Goal: Task Accomplishment & Management: Use online tool/utility

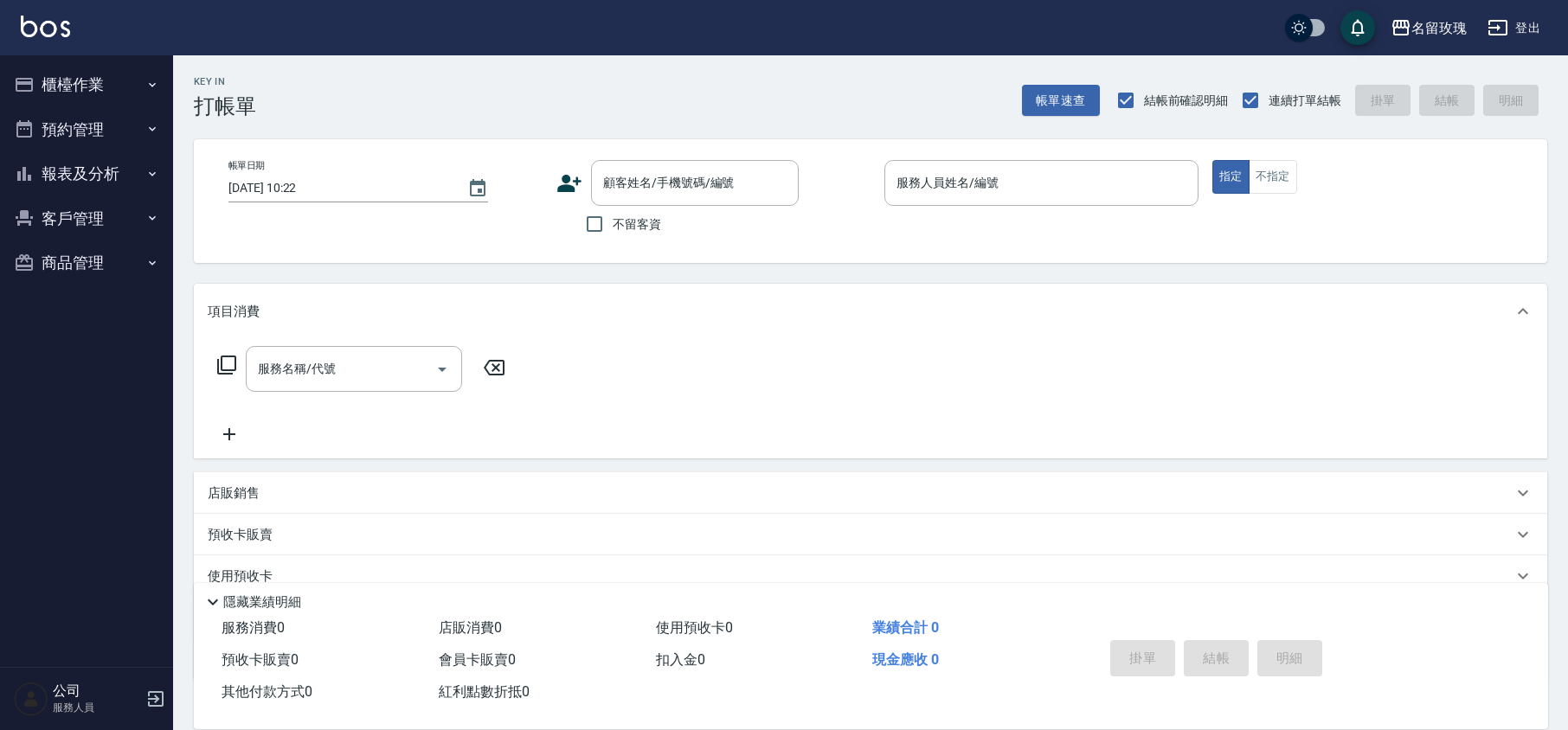
click at [623, 223] on span "不留客資" at bounding box center [637, 225] width 49 height 18
click at [613, 223] on input "不留客資" at bounding box center [595, 224] width 36 height 36
checkbox input "true"
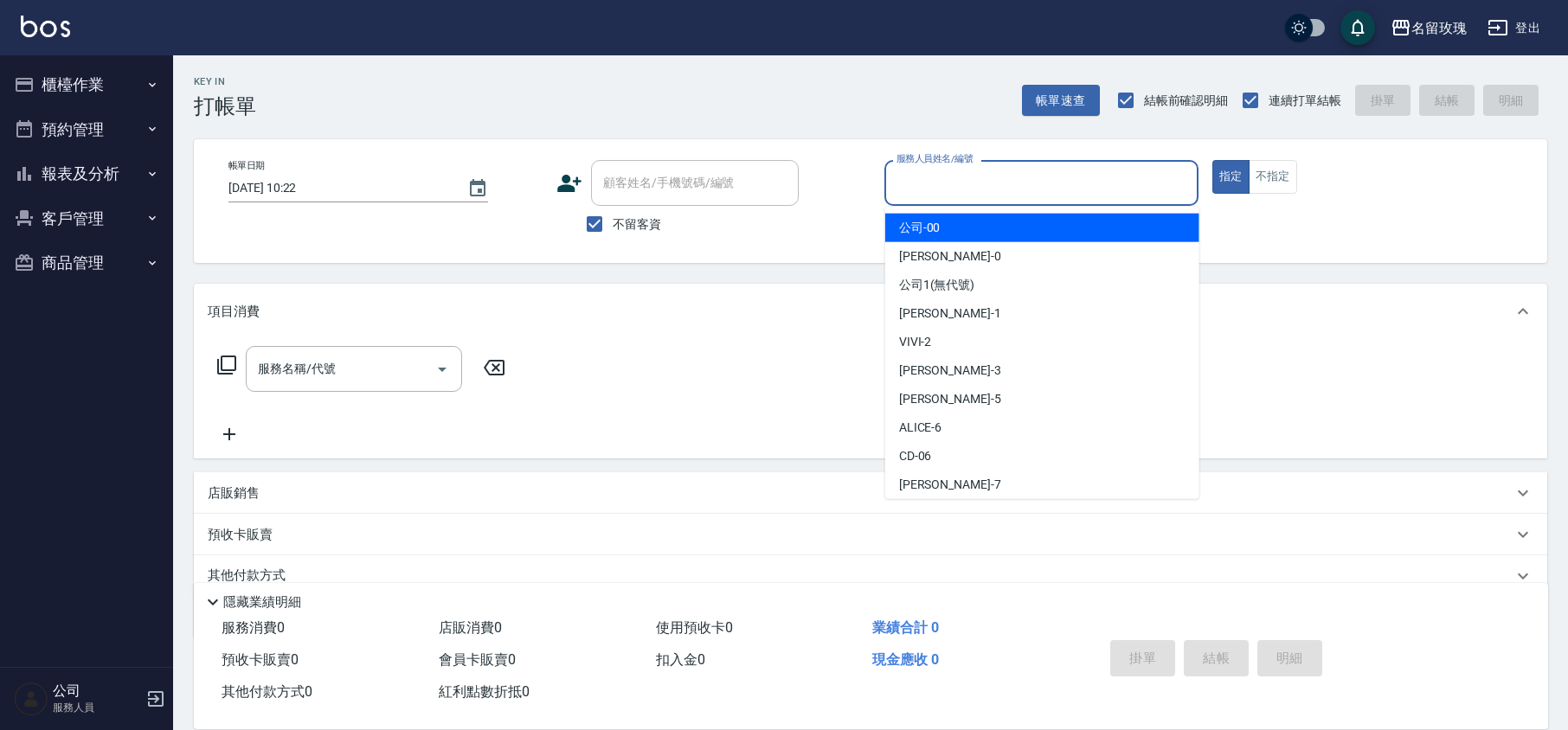
drag, startPoint x: 999, startPoint y: 180, endPoint x: 985, endPoint y: 239, distance: 60.6
click at [999, 181] on input "服務人員姓名/編號" at bounding box center [1042, 183] width 299 height 31
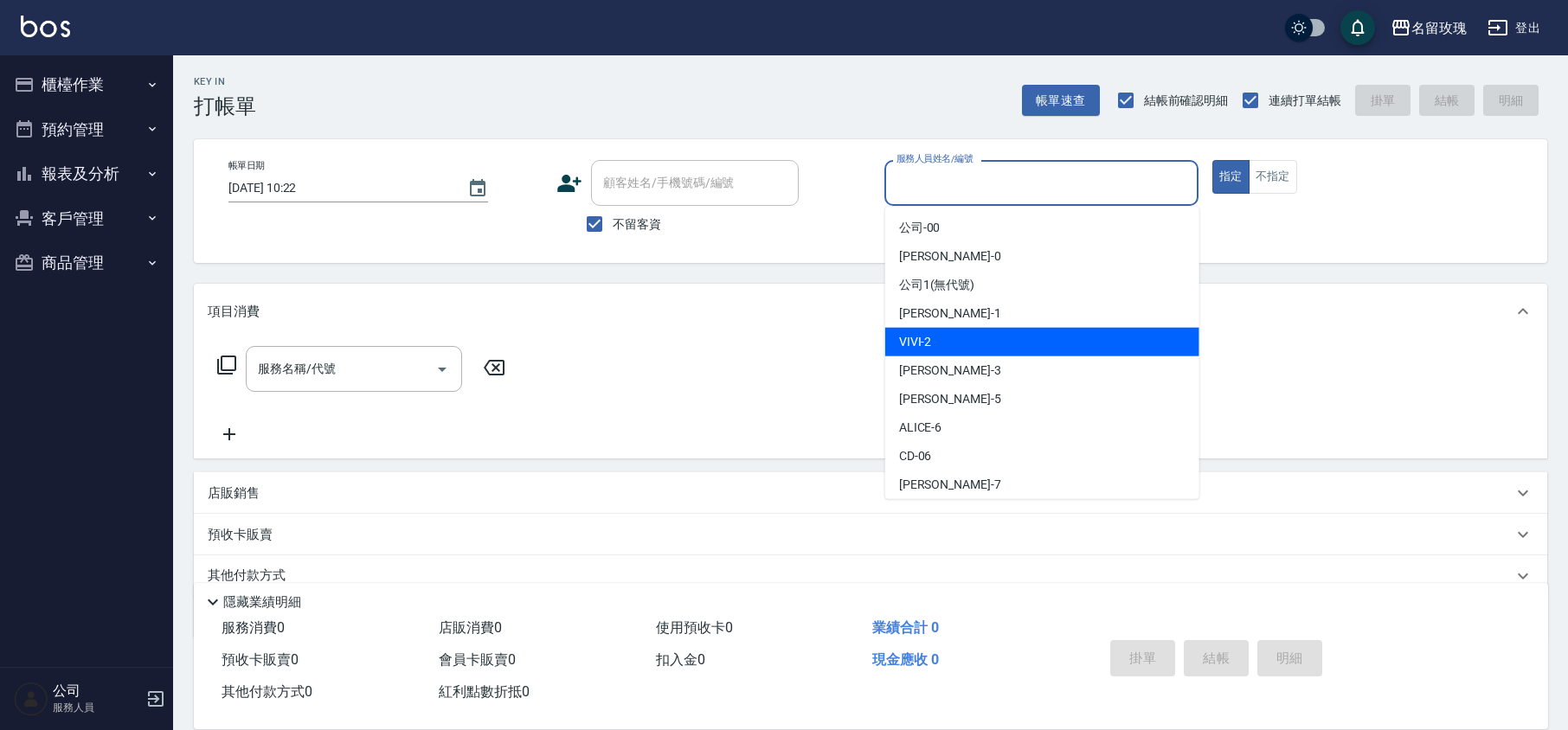
click at [938, 336] on div "VIVI -2" at bounding box center [1042, 343] width 314 height 29
type input "VIVI-2"
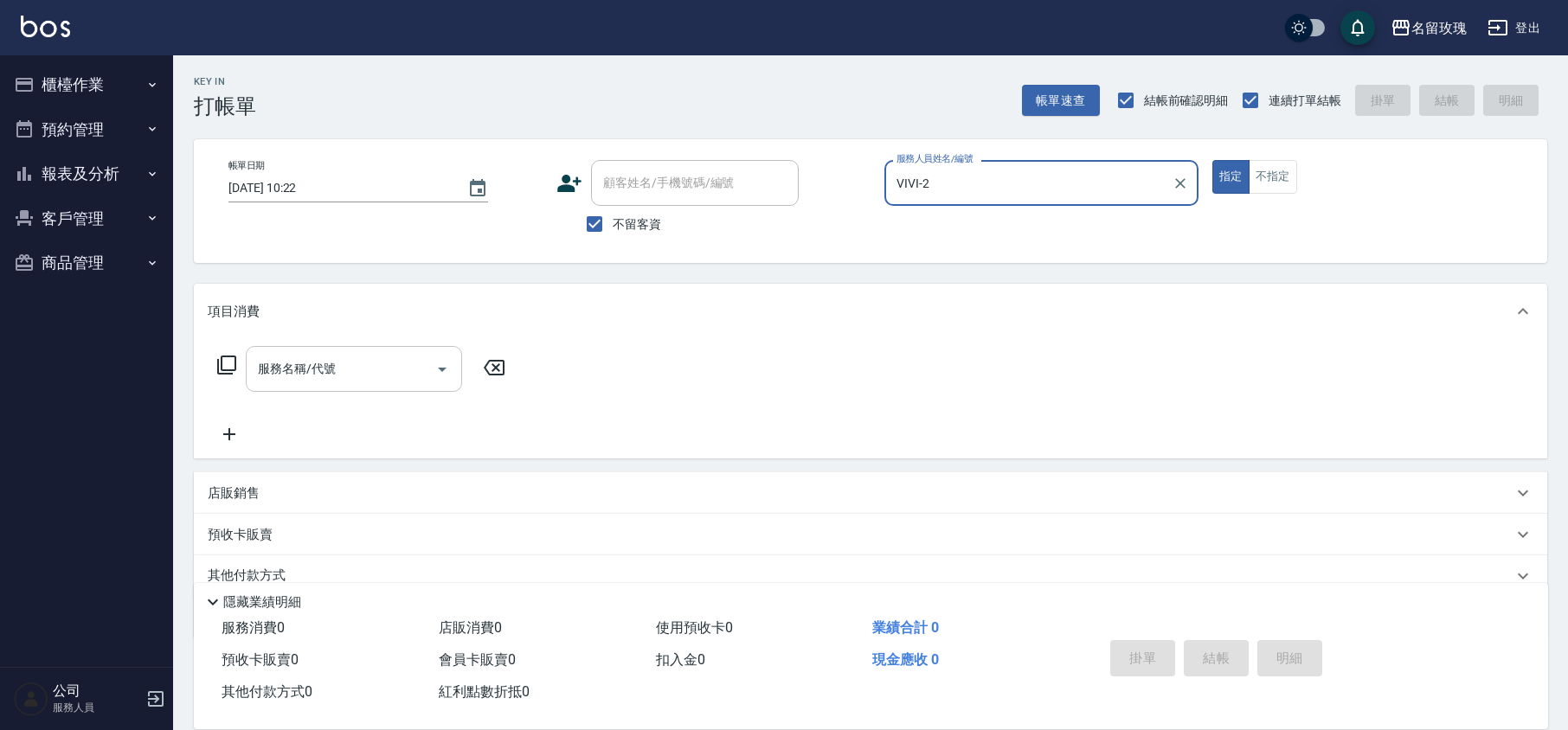
click at [303, 352] on div "服務名稱/代號" at bounding box center [354, 369] width 216 height 46
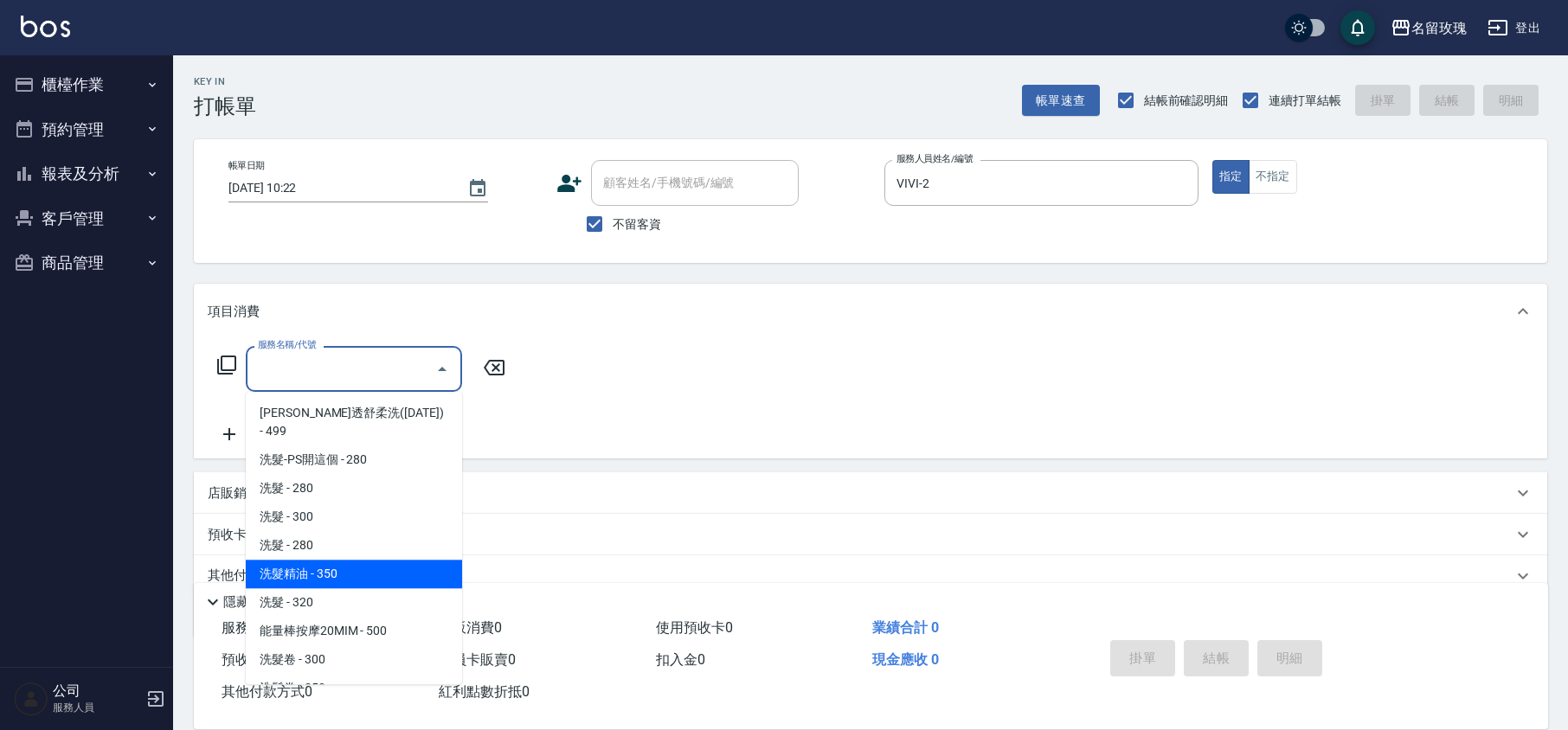
click at [337, 559] on span "洗髮精油 - 350" at bounding box center [354, 574] width 216 height 29
type input "洗髮精油(206)"
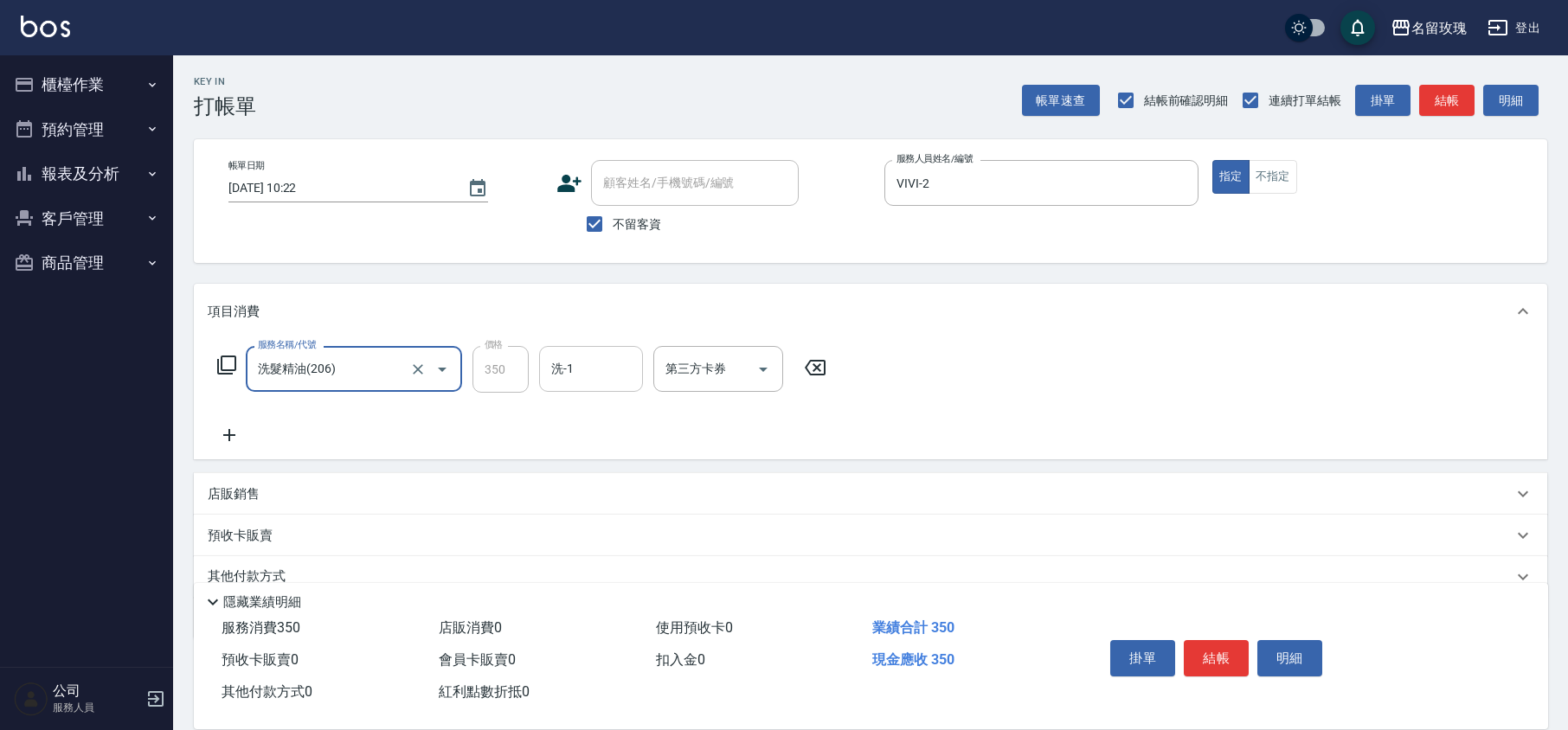
drag, startPoint x: 587, startPoint y: 370, endPoint x: 588, endPoint y: 381, distance: 11.0
click at [588, 370] on input "洗-1" at bounding box center [591, 369] width 88 height 31
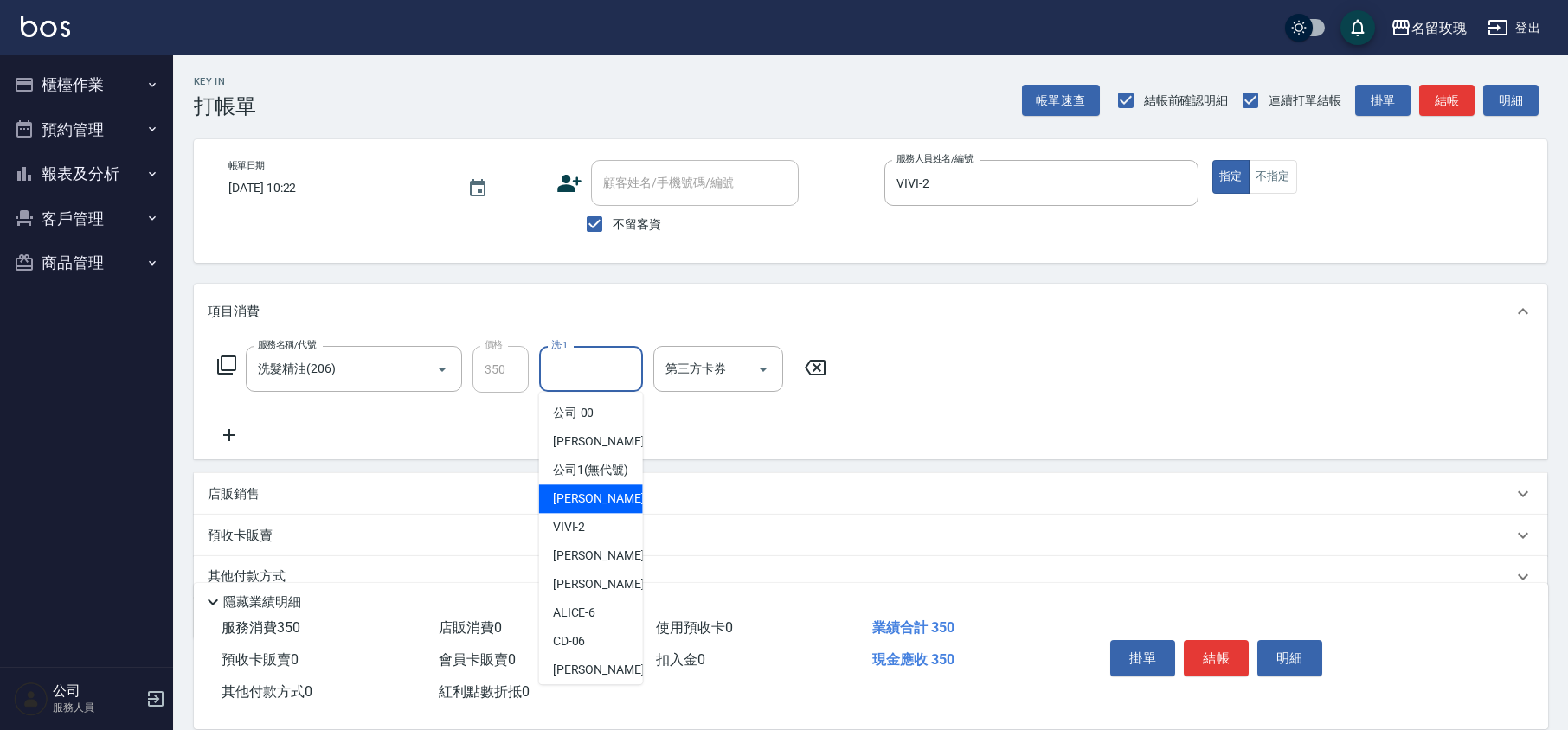
scroll to position [340, 0]
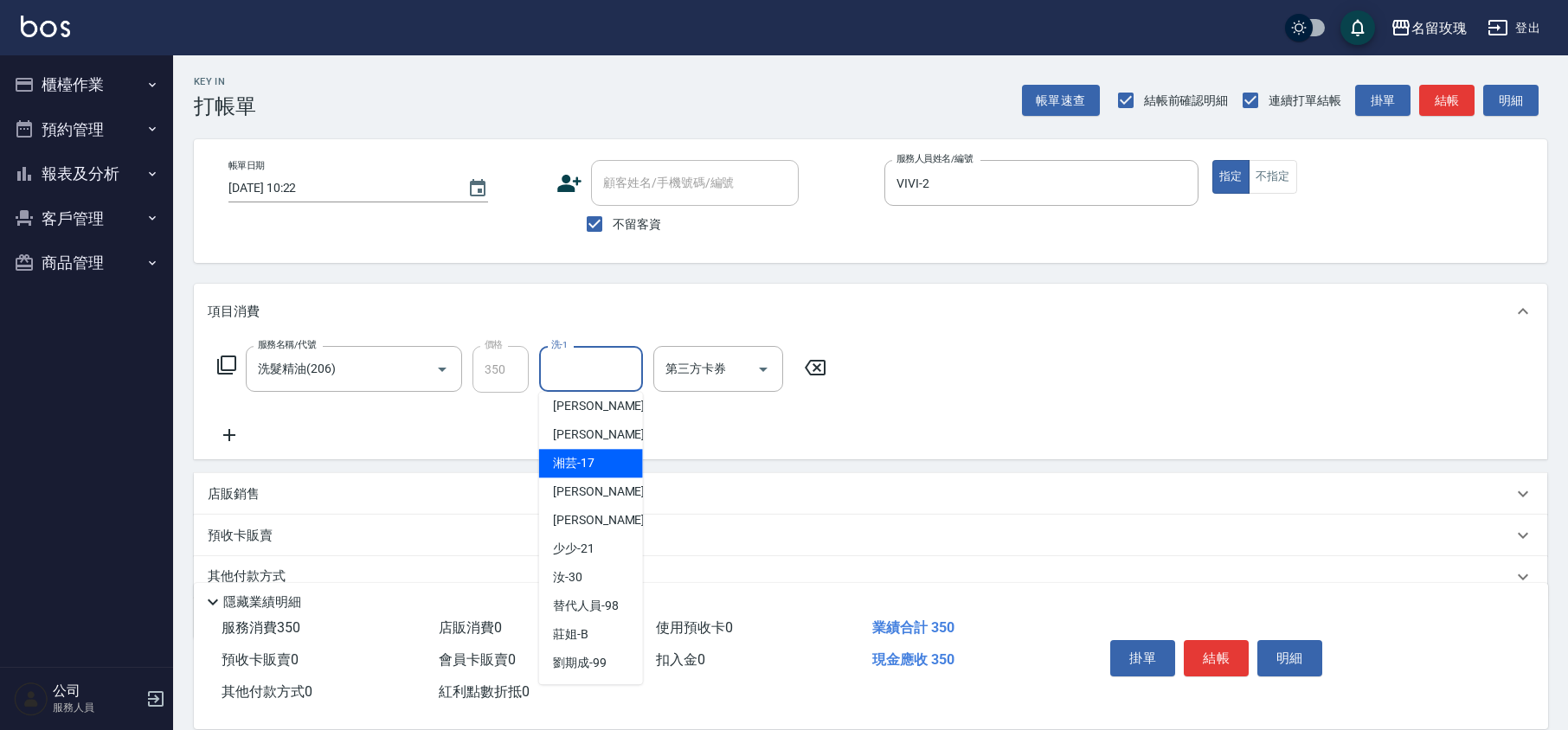
click at [597, 460] on div "湘芸 -17" at bounding box center [590, 463] width 103 height 29
type input "湘芸-17"
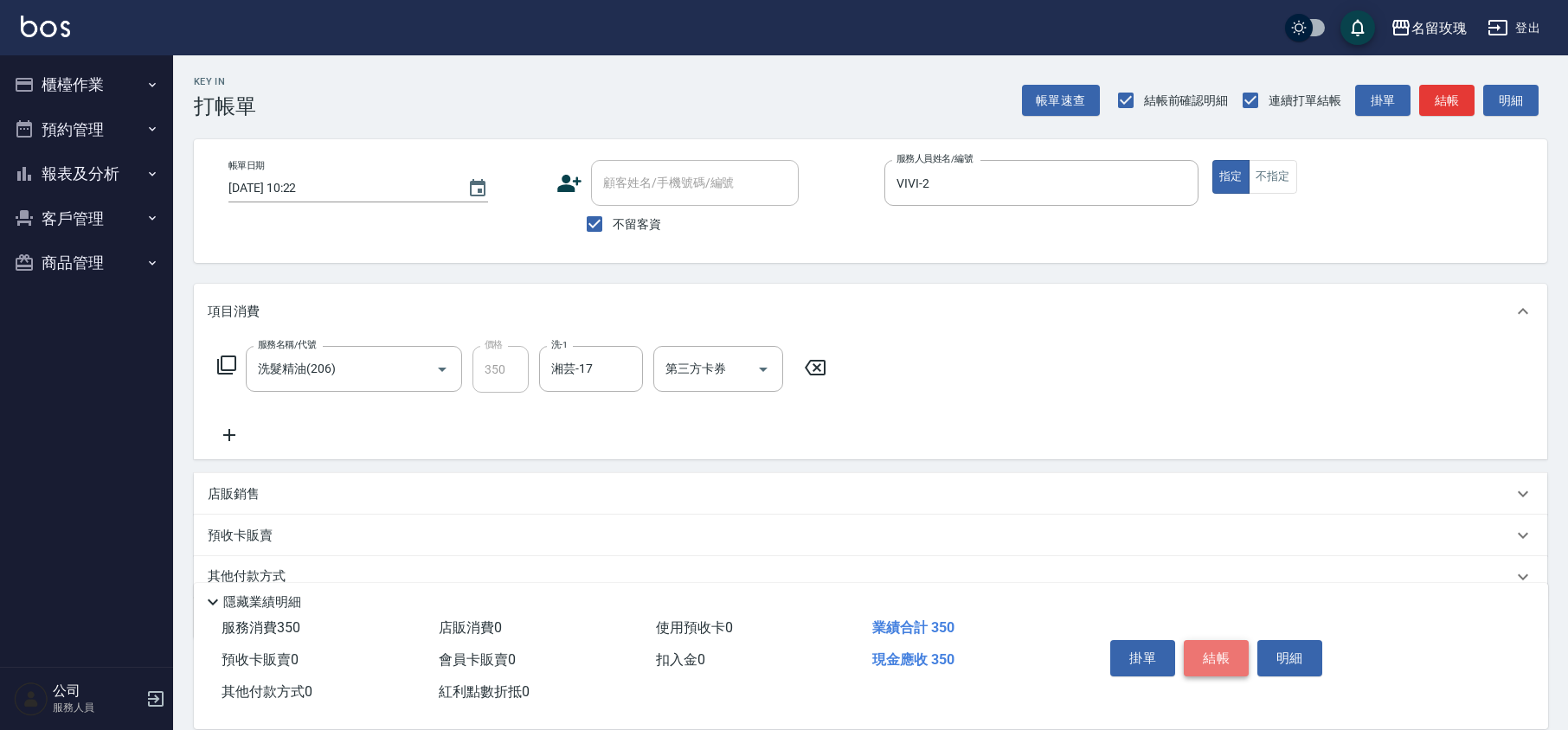
click at [1218, 651] on button "結帳" at bounding box center [1216, 658] width 65 height 36
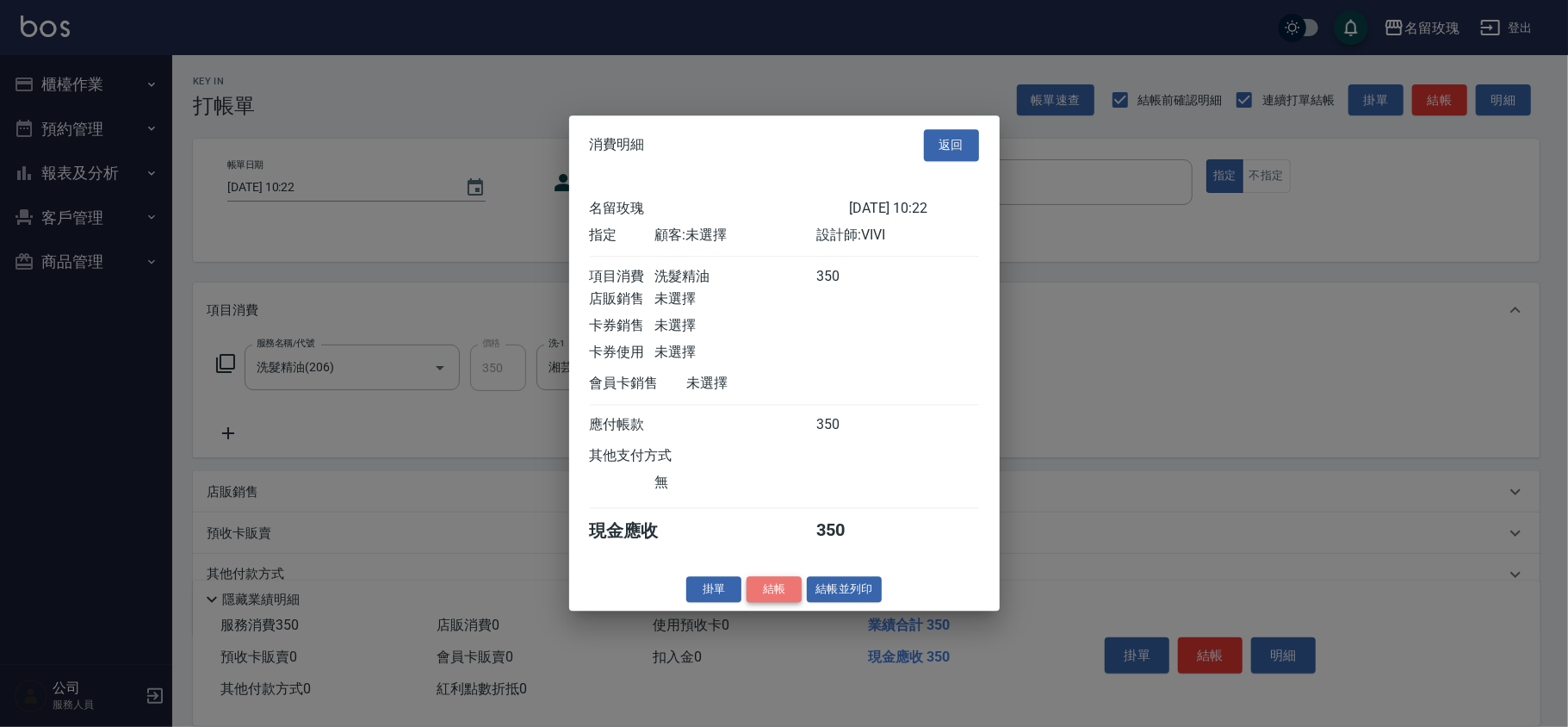
click at [764, 586] on button "結帳" at bounding box center [774, 589] width 55 height 27
